Goal: Transaction & Acquisition: Purchase product/service

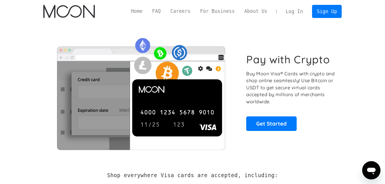
click at [295, 12] on link "Log In" at bounding box center [294, 11] width 27 height 13
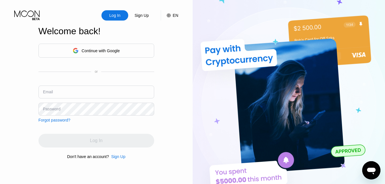
click at [118, 93] on input "text" at bounding box center [97, 92] width 116 height 13
paste input "info@sy-it.com"
type input "info@sy-it.com"
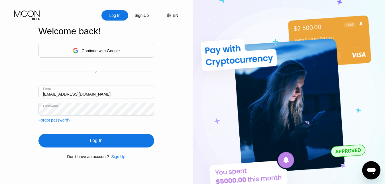
click at [135, 142] on div "Log In" at bounding box center [97, 141] width 116 height 14
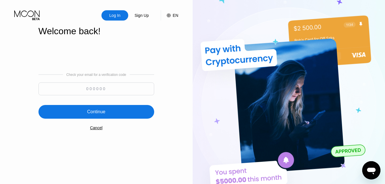
click at [104, 90] on input at bounding box center [97, 88] width 116 height 13
paste input "243435"
type input "243435"
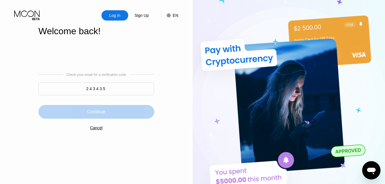
click at [92, 108] on div "Continue" at bounding box center [97, 112] width 116 height 14
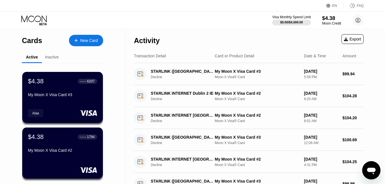
click at [331, 19] on div "$4.38" at bounding box center [331, 18] width 19 height 6
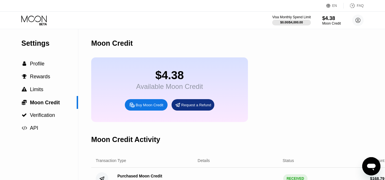
click at [150, 107] on div "Buy Moon Credit" at bounding box center [150, 104] width 28 height 5
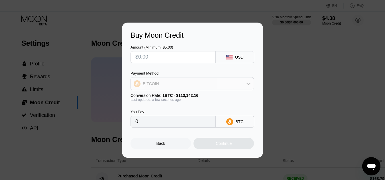
click at [221, 87] on div "BITCOIN" at bounding box center [192, 83] width 123 height 11
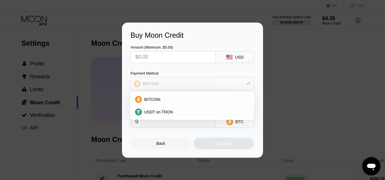
click at [221, 87] on div "BITCOIN" at bounding box center [192, 83] width 123 height 11
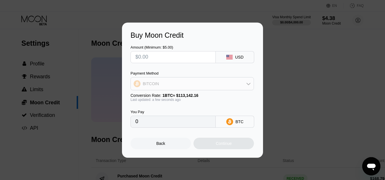
click at [221, 87] on div "BITCOIN" at bounding box center [192, 83] width 123 height 11
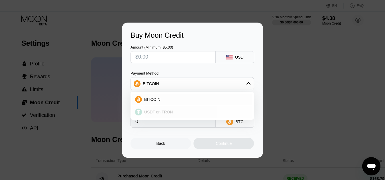
click at [162, 110] on span "USDT on TRON" at bounding box center [158, 112] width 29 height 5
type input "0.00"
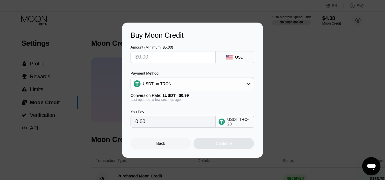
click at [177, 56] on input "text" at bounding box center [173, 56] width 76 height 11
type input "$1"
type input "1.01"
type input "$17"
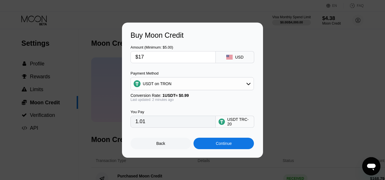
type input "17.17"
type input "$170"
type input "171.72"
type input "$1"
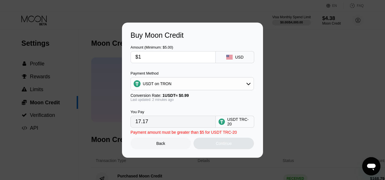
type input "1.01"
type input "$16"
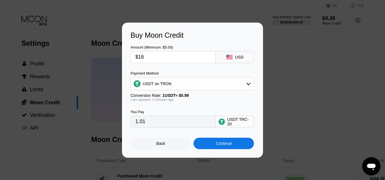
type input "16.16"
type input "$169"
type input "170.71"
type input "$16"
type input "16.16"
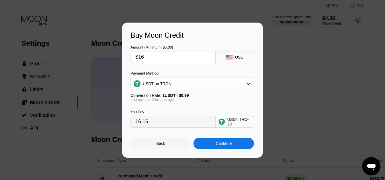
type input "$168"
type input "169.70"
type input "$168.1"
type input "169.80"
type input "$168."
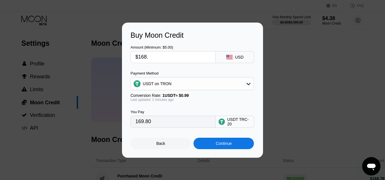
type input "169.70"
type input "$168.2"
type input "169.90"
type input "$168.21"
type input "169.91"
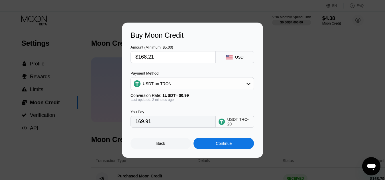
type input "$168.2"
type input "169.90"
type input "$168.22"
type input "169.92"
type input "$168.2"
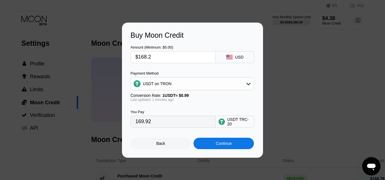
type input "169.90"
type input "$168.25"
type input "169.95"
type input "$168.2"
type input "169.90"
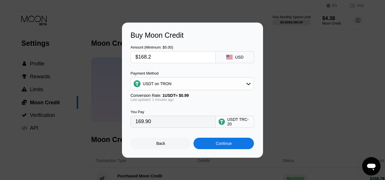
type input "$168.29"
type input "169.99"
type input "$168.29"
click at [226, 145] on div "Continue" at bounding box center [224, 143] width 16 height 5
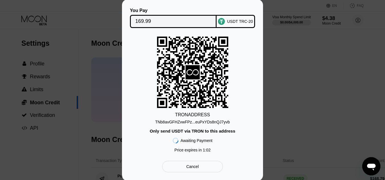
click at [199, 121] on div "TNb8avGFHZvwFPz...euPxYDs8nQJ7yvb" at bounding box center [192, 122] width 75 height 5
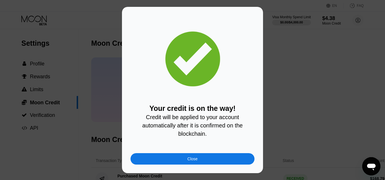
click at [223, 161] on div "Close" at bounding box center [193, 158] width 124 height 11
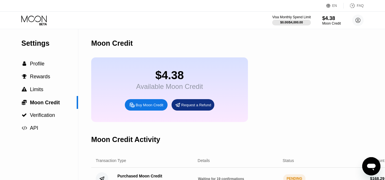
click at [35, 18] on icon at bounding box center [34, 20] width 27 height 10
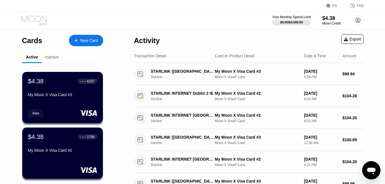
click at [37, 19] on icon at bounding box center [34, 20] width 27 height 10
click at [33, 17] on icon at bounding box center [34, 20] width 27 height 10
click at [31, 17] on icon at bounding box center [34, 20] width 27 height 10
click at [34, 18] on icon at bounding box center [34, 20] width 27 height 10
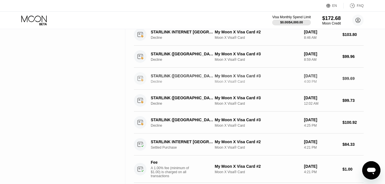
scroll to position [228, 0]
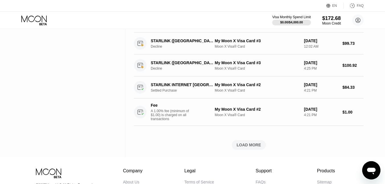
click at [266, 149] on div "LOAD MORE" at bounding box center [249, 145] width 230 height 10
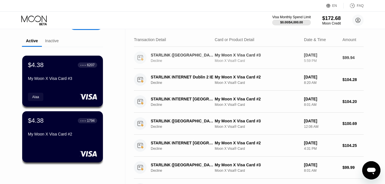
scroll to position [0, 0]
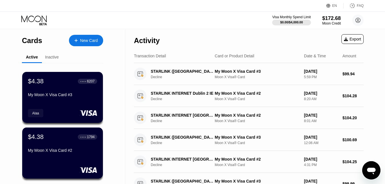
click at [34, 20] on icon at bounding box center [34, 20] width 27 height 10
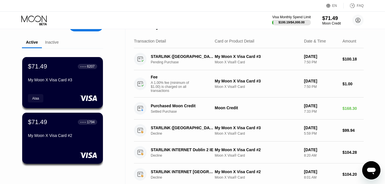
scroll to position [29, 0]
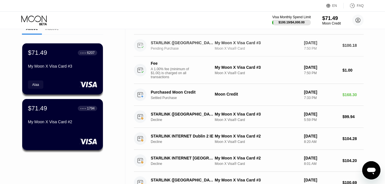
click at [158, 48] on div "Pending Purchase" at bounding box center [185, 48] width 69 height 4
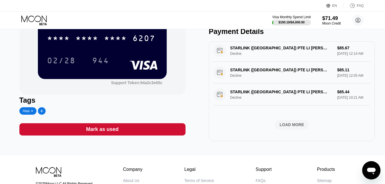
scroll to position [302, 0]
click at [278, 122] on div "LOAD MORE" at bounding box center [292, 125] width 34 height 10
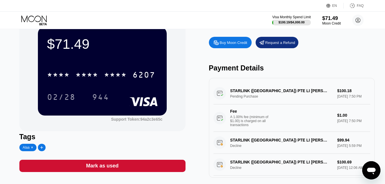
scroll to position [0, 0]
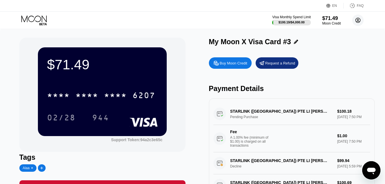
click at [358, 22] on circle at bounding box center [358, 20] width 11 height 11
